Goal: Task Accomplishment & Management: Manage account settings

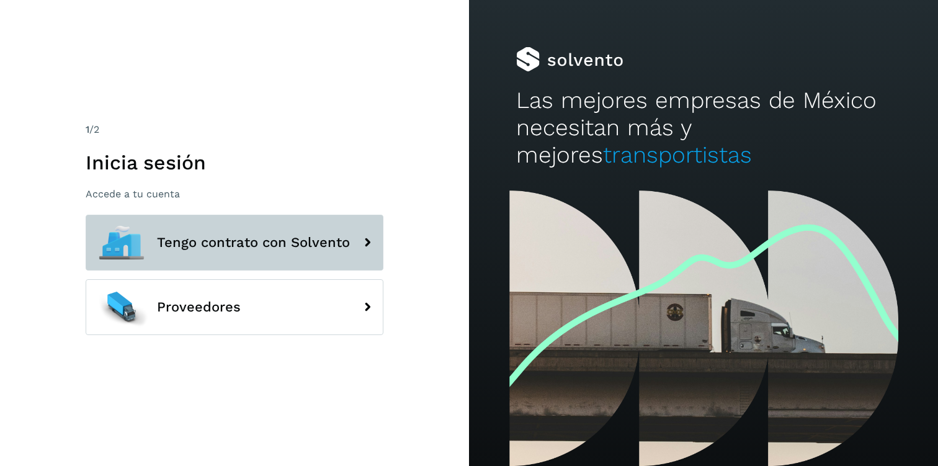
click at [197, 254] on button "Tengo contrato con Solvento" at bounding box center [235, 243] width 298 height 56
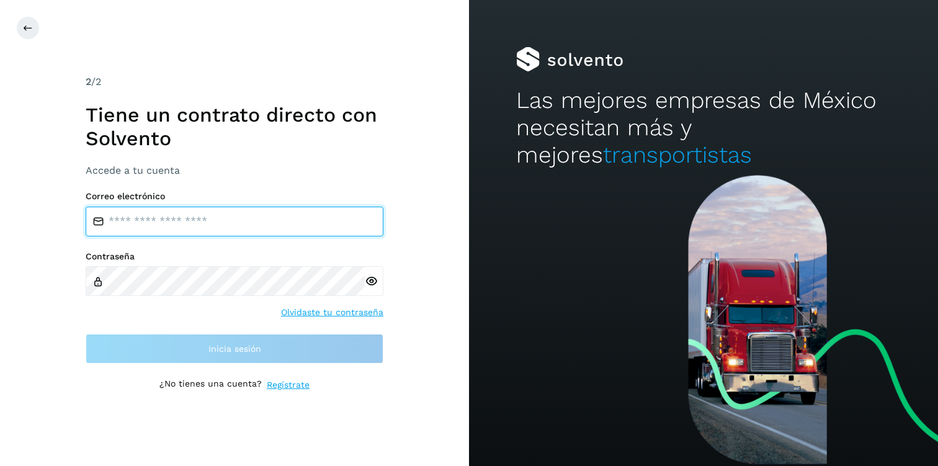
click at [231, 228] on input "email" at bounding box center [235, 222] width 298 height 30
type input "**********"
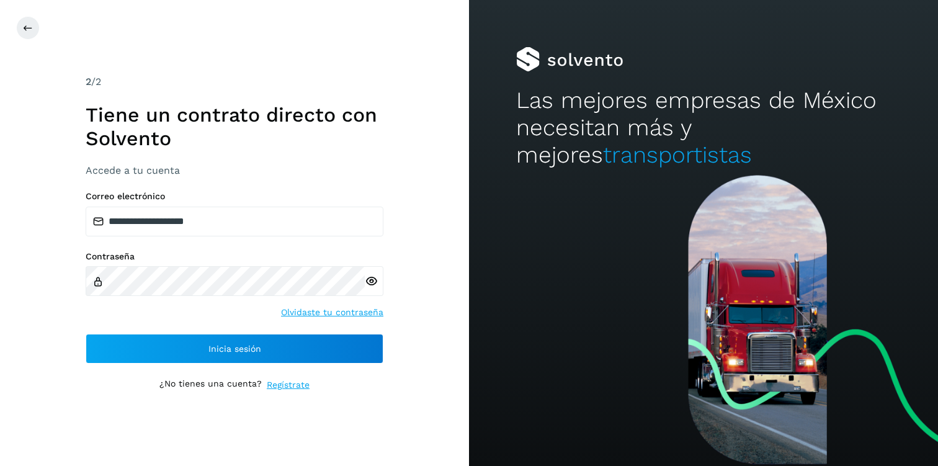
click at [371, 279] on icon at bounding box center [371, 281] width 13 height 13
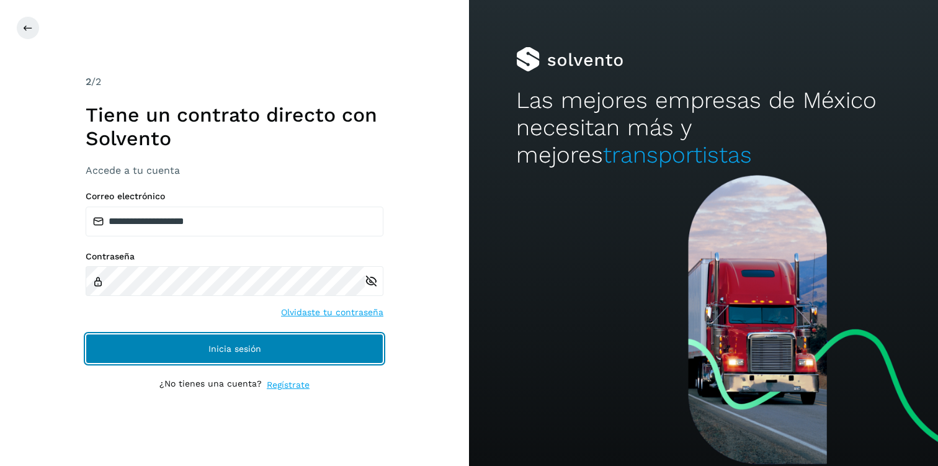
click at [158, 350] on button "Inicia sesión" at bounding box center [235, 349] width 298 height 30
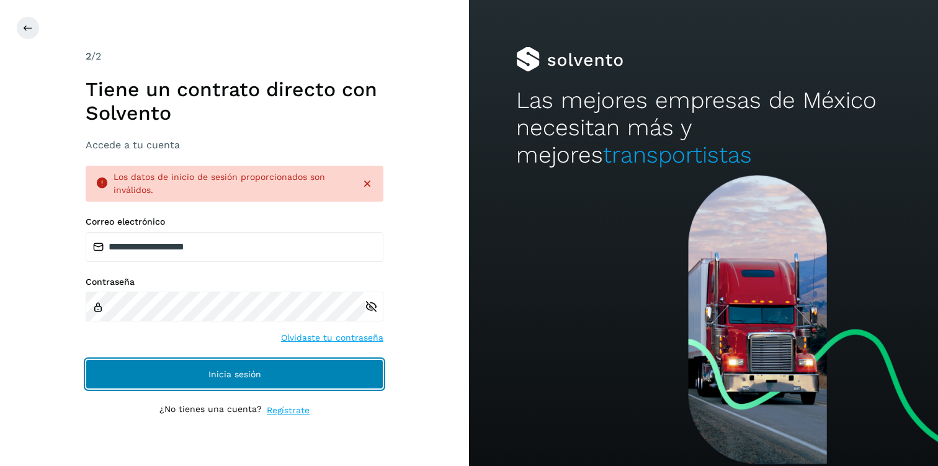
click at [180, 366] on button "Inicia sesión" at bounding box center [235, 374] width 298 height 30
click at [177, 379] on button "Inicia sesión" at bounding box center [235, 374] width 298 height 30
